Goal: Transaction & Acquisition: Purchase product/service

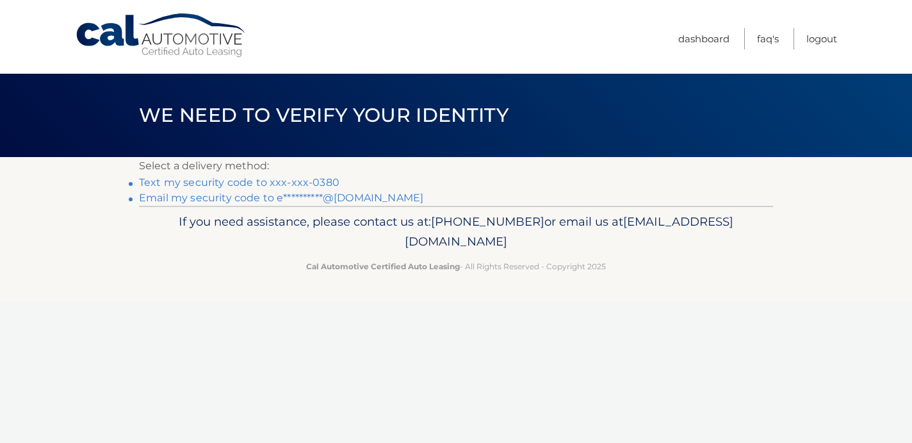
click at [291, 186] on link "Text my security code to xxx-xxx-0380" at bounding box center [239, 182] width 200 height 12
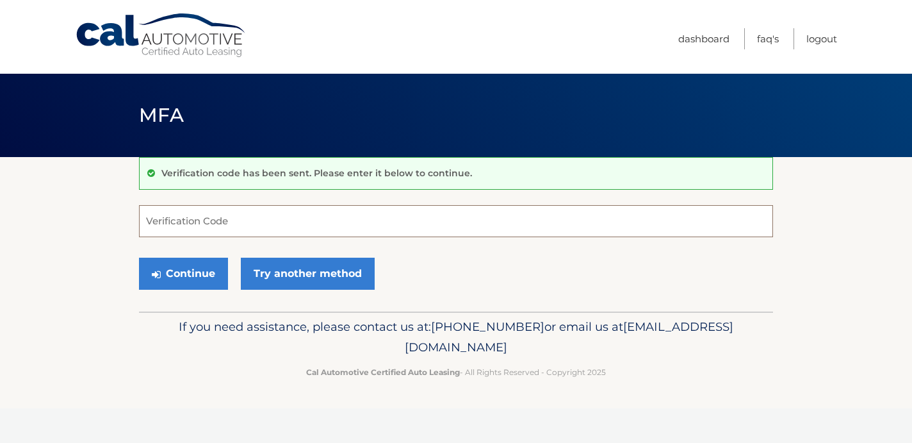
click at [272, 218] on input "Verification Code" at bounding box center [456, 221] width 634 height 32
click at [0, 442] on nordpass-portal at bounding box center [0, 443] width 0 height 0
click at [210, 226] on input "Verification Code" at bounding box center [456, 221] width 634 height 32
type input "409183"
click at [165, 282] on button "Continue" at bounding box center [183, 273] width 89 height 32
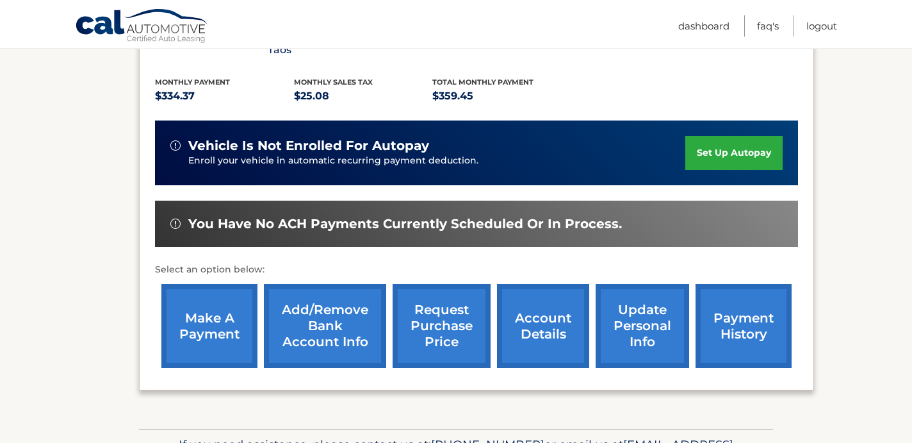
scroll to position [286, 0]
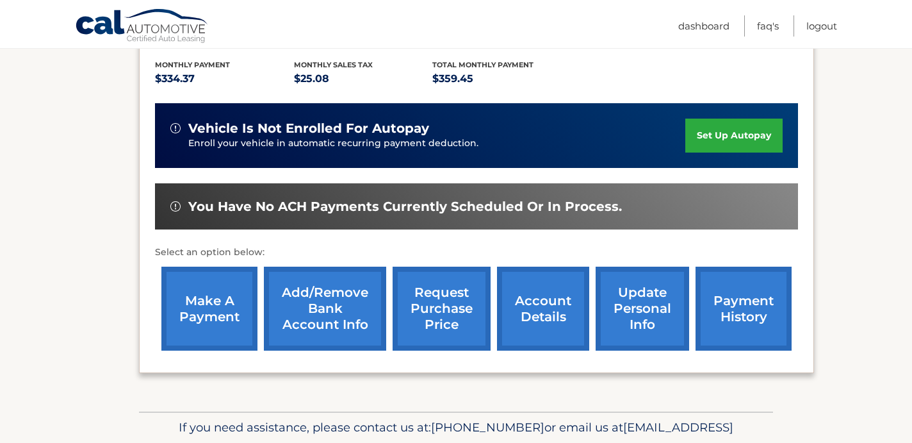
click at [229, 305] on link "make a payment" at bounding box center [209, 308] width 96 height 84
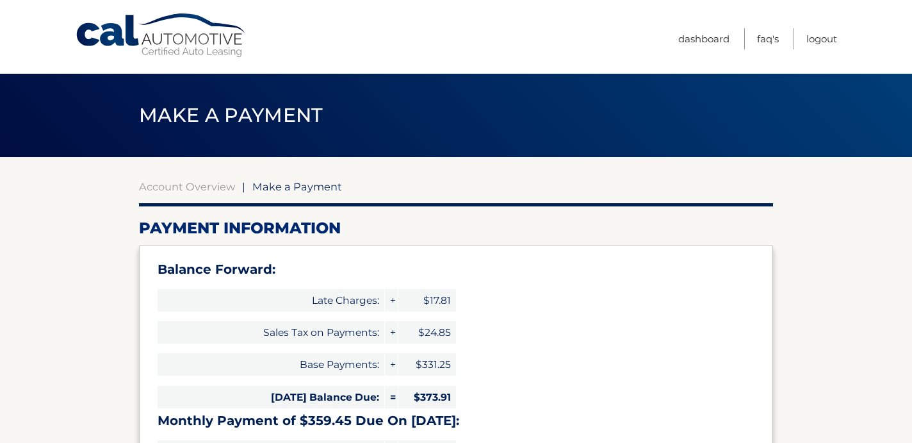
select select "ZmJiNmMxNzAtYTJkYS00MjNiLThiZjQtNWY4MjEyOTNmNDg2"
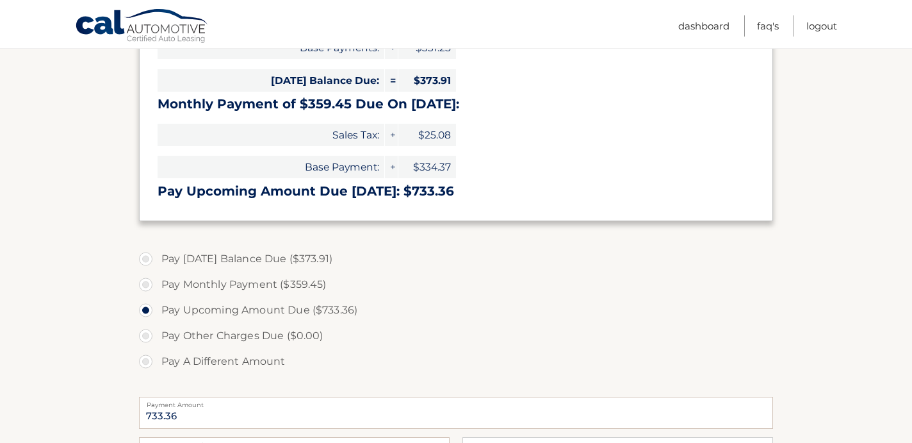
scroll to position [318, 0]
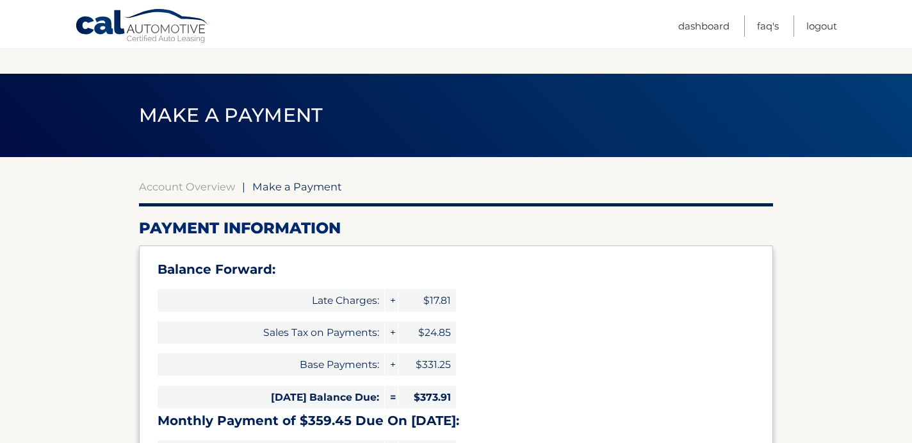
select select "ZmJiNmMxNzAtYTJkYS00MjNiLThiZjQtNWY4MjEyOTNmNDg2"
